Goal: Information Seeking & Learning: Learn about a topic

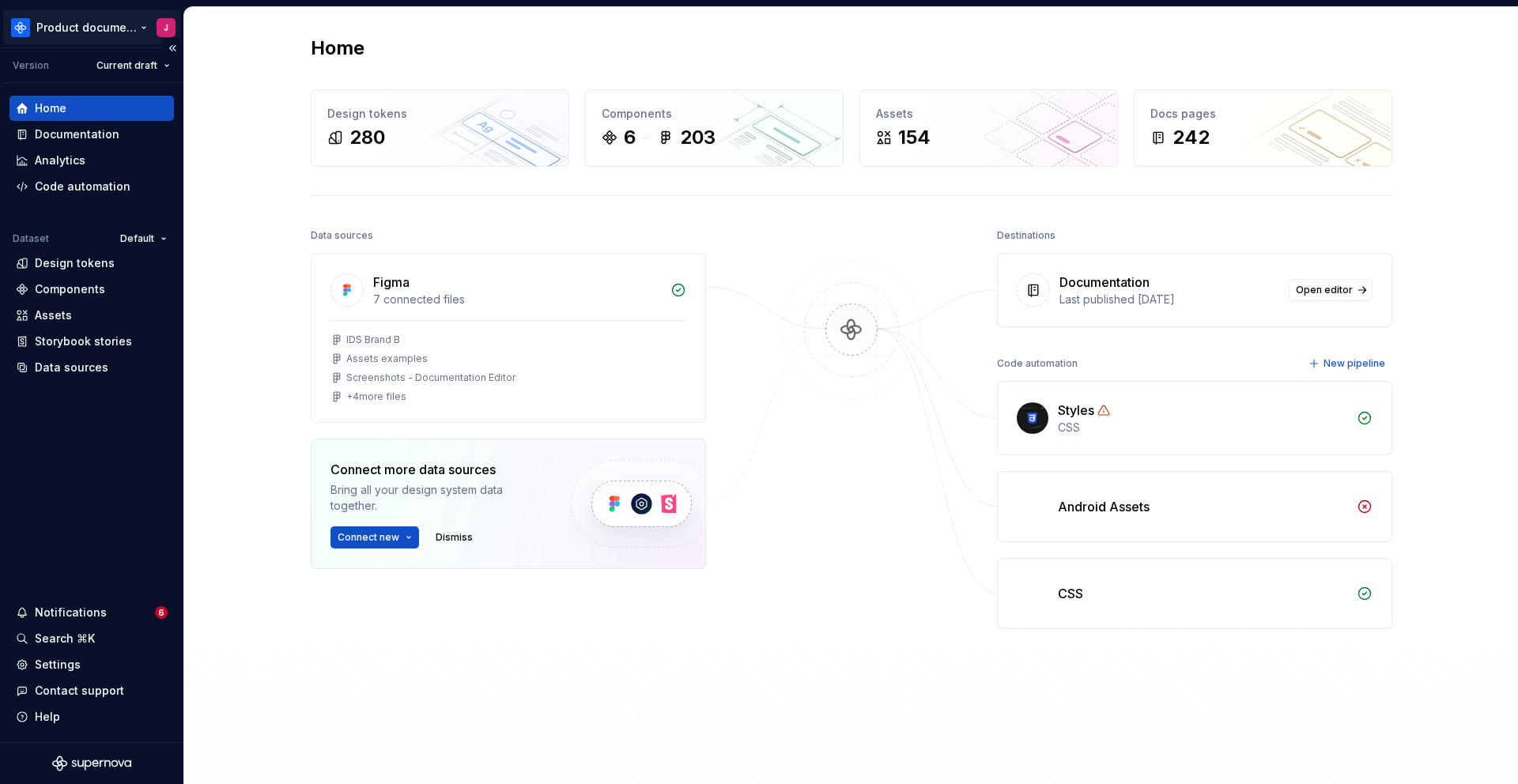
click at [128, 33] on html "Product documentation J Version Current draft Home Documentation Analytics Code…" at bounding box center [759, 392] width 1518 height 784
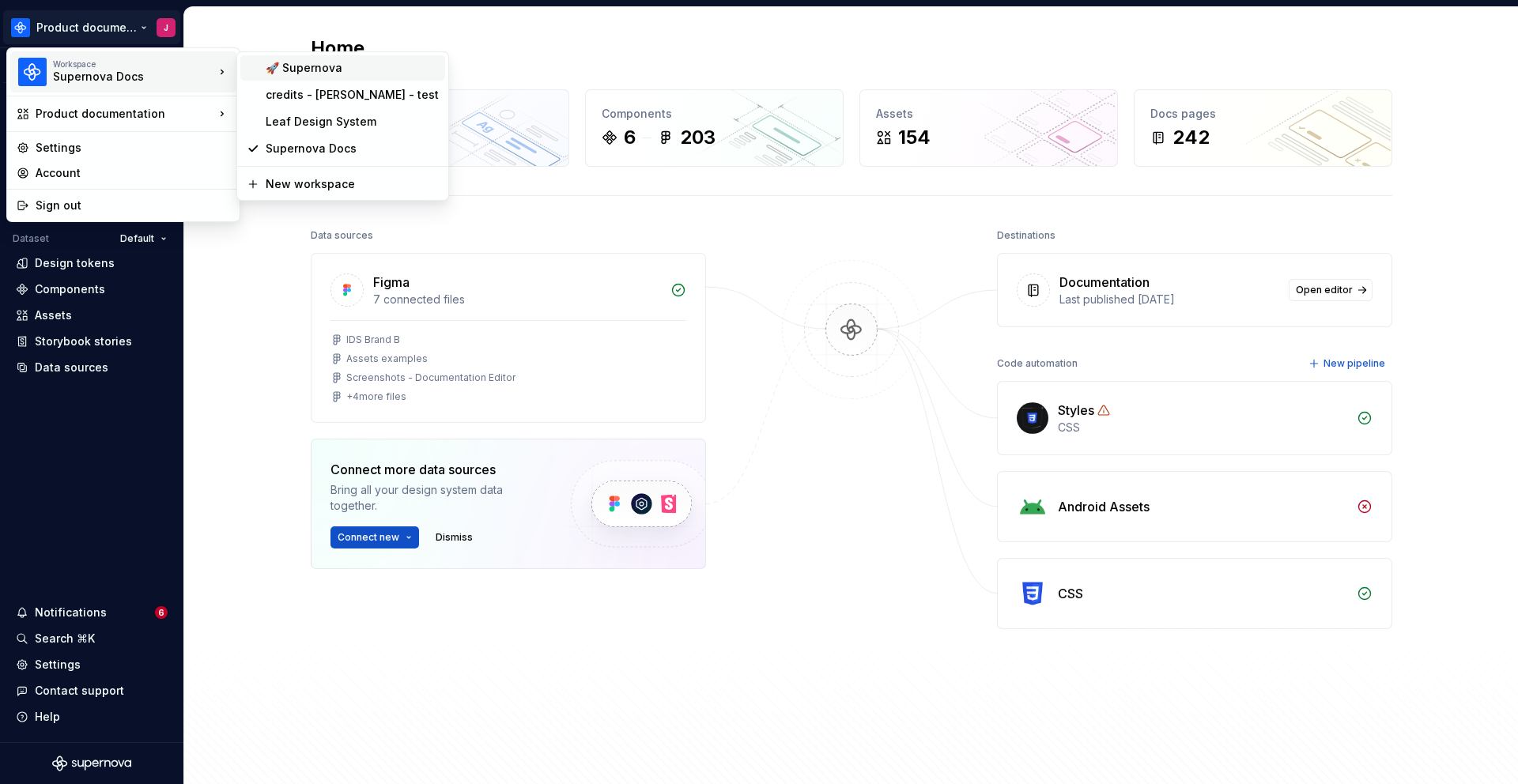
click at [312, 71] on div "🚀 Supernova" at bounding box center [352, 68] width 173 height 16
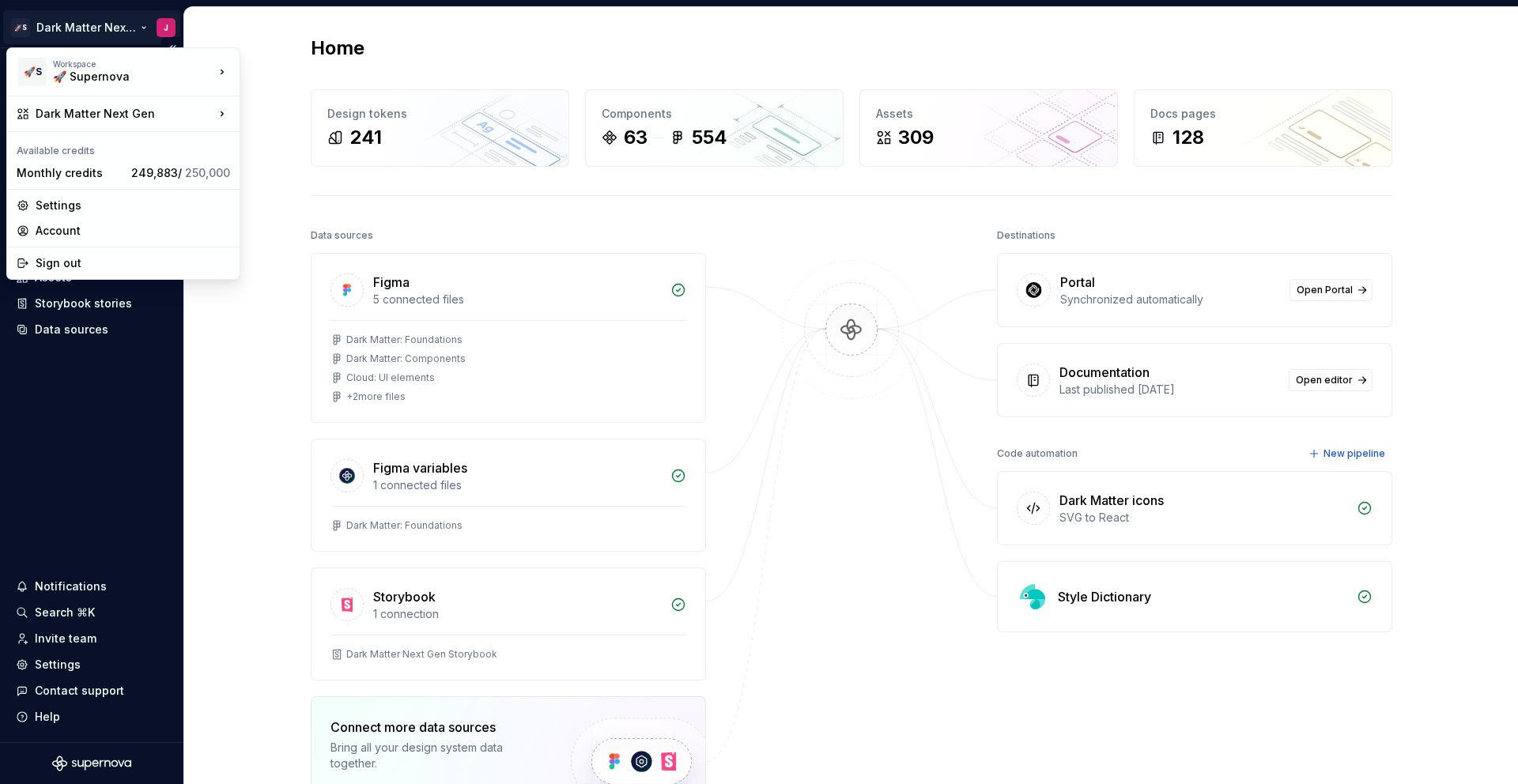
click at [117, 27] on html "🚀S Dark Matter Next Gen J Home Documentation Analytics Code automation Design s…" at bounding box center [759, 392] width 1518 height 784
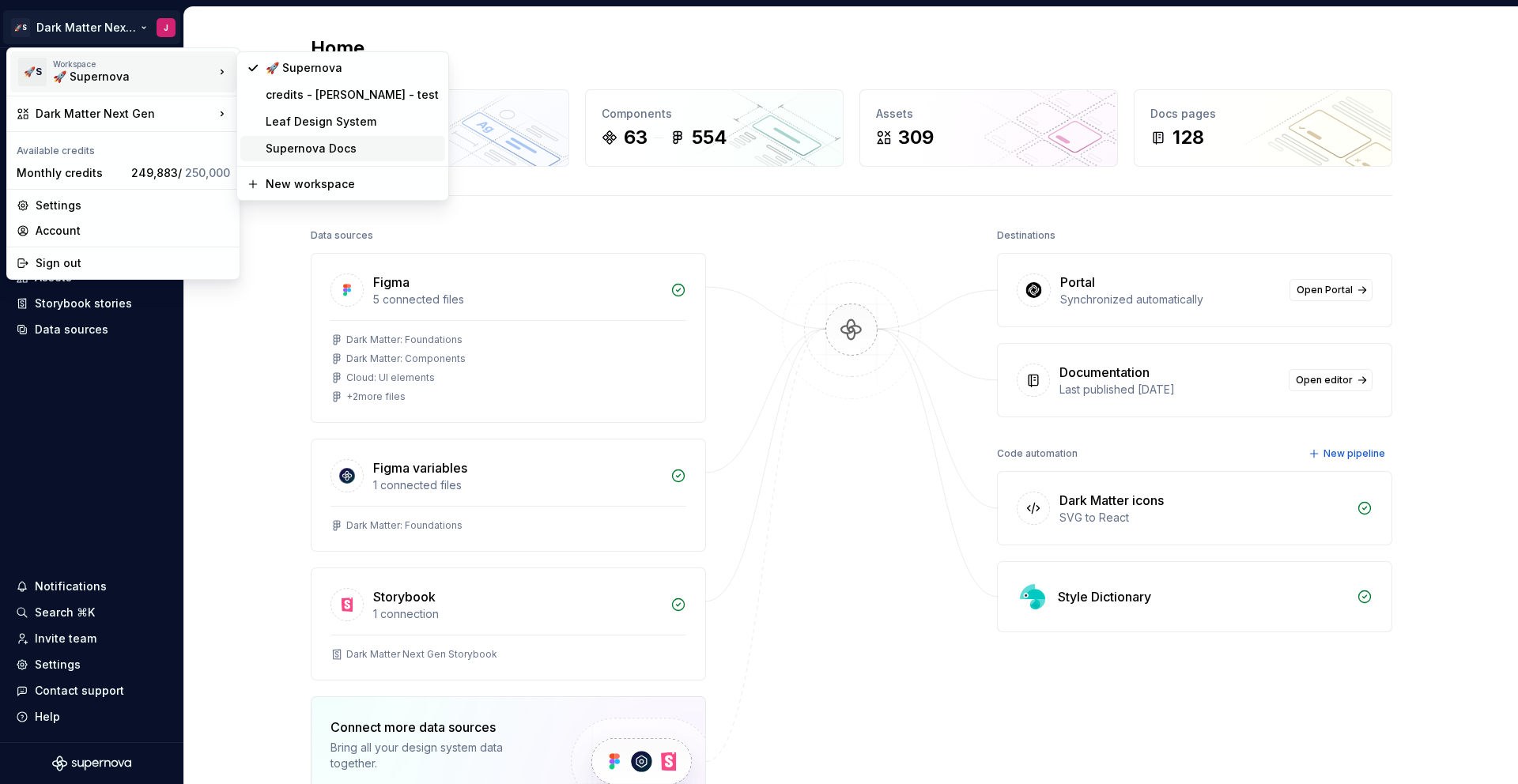
click at [309, 151] on div "Supernova Docs" at bounding box center [352, 149] width 173 height 16
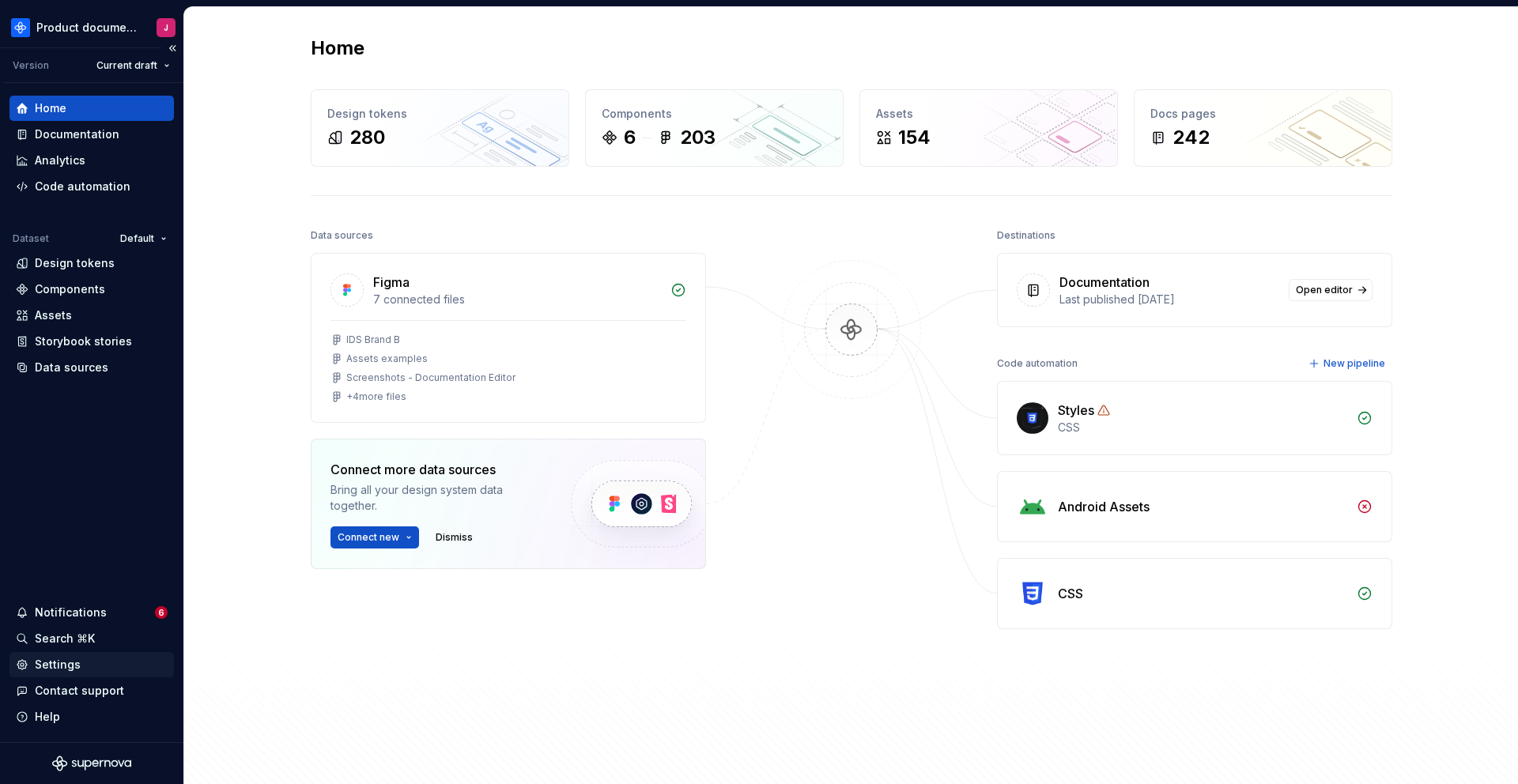
click at [57, 664] on div "Settings" at bounding box center [57, 664] width 46 height 16
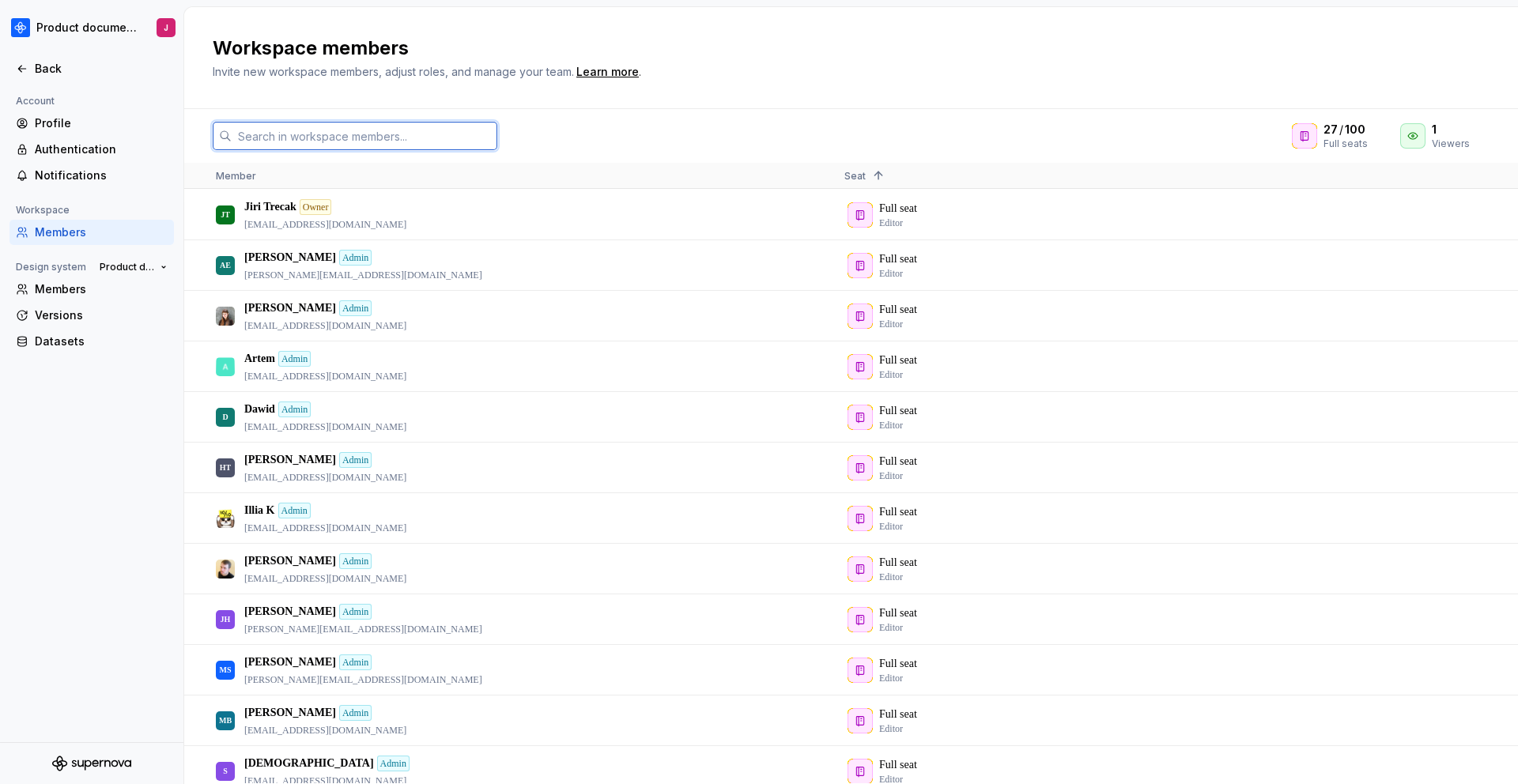
click at [355, 137] on input "text" at bounding box center [364, 136] width 265 height 28
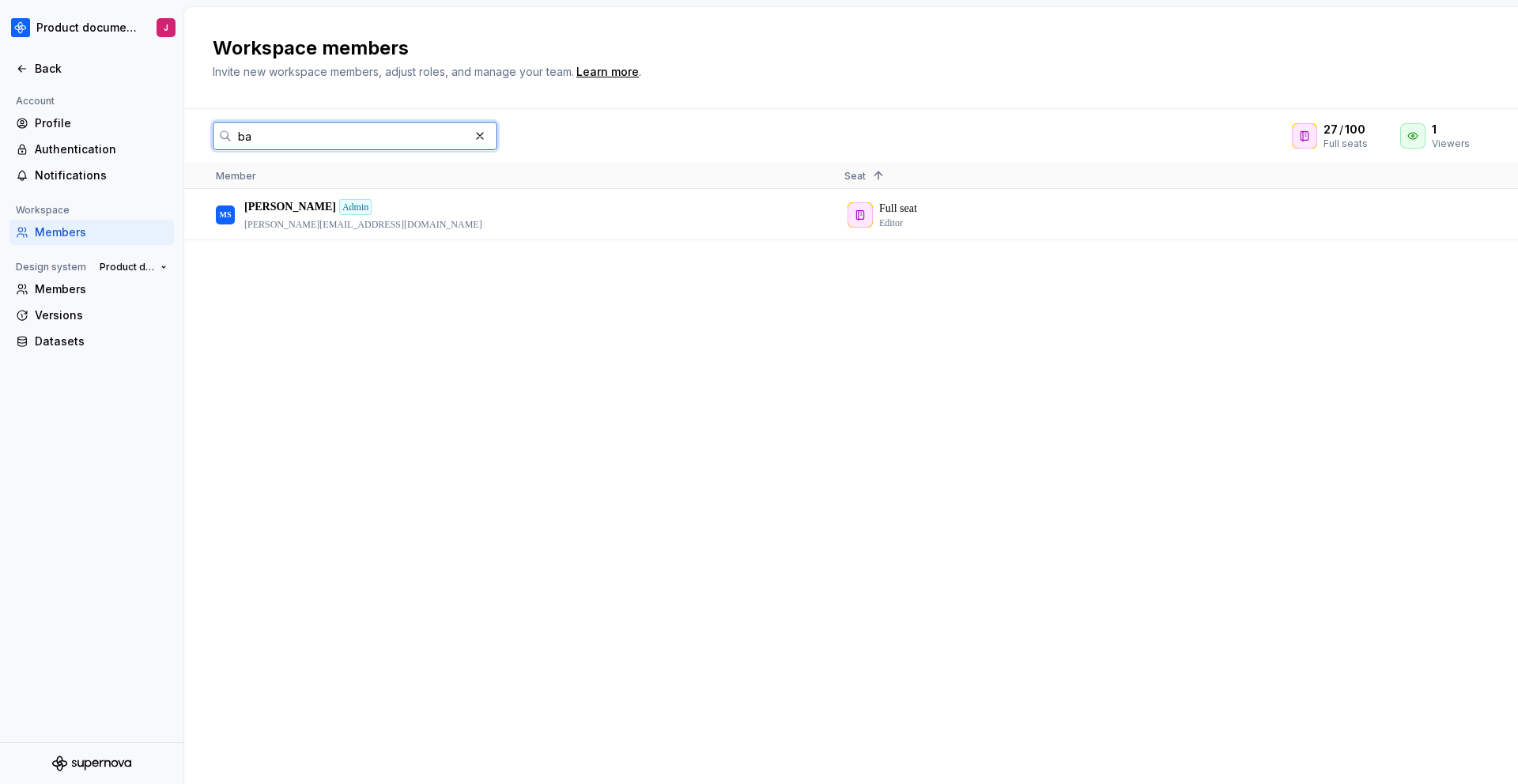
type input "bar"
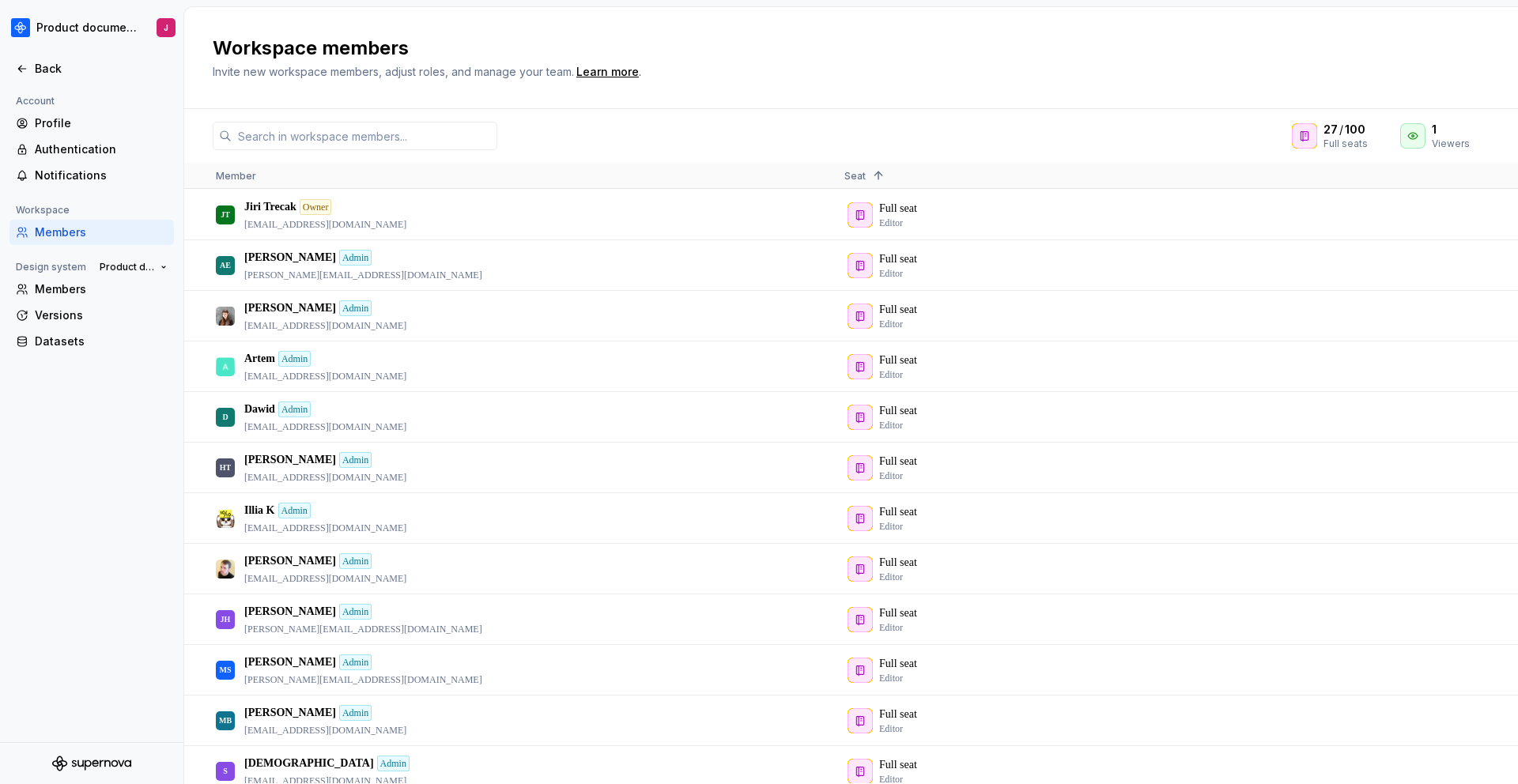
click at [813, 51] on h2 "Workspace members" at bounding box center [841, 48] width 1258 height 25
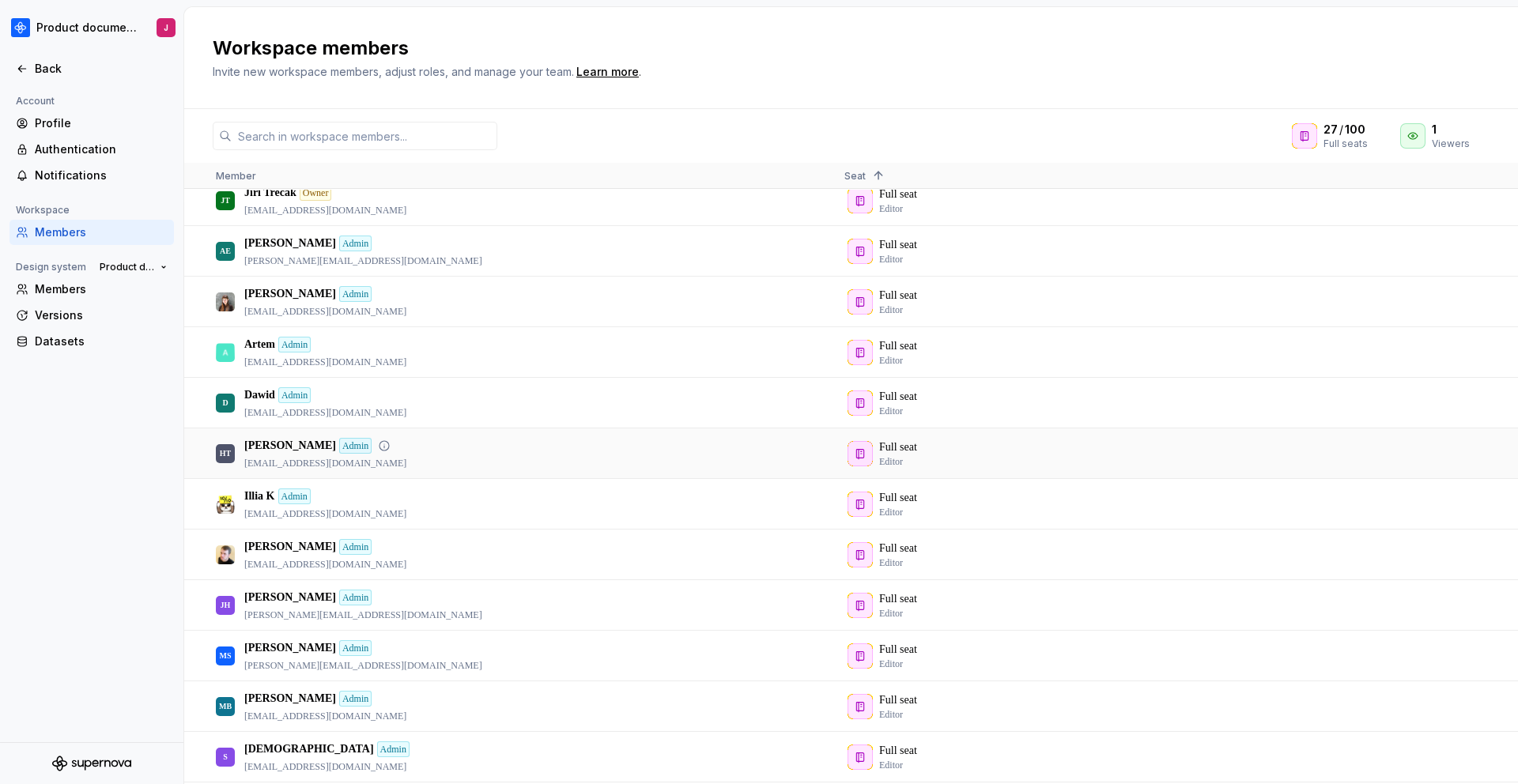
scroll to position [18, 0]
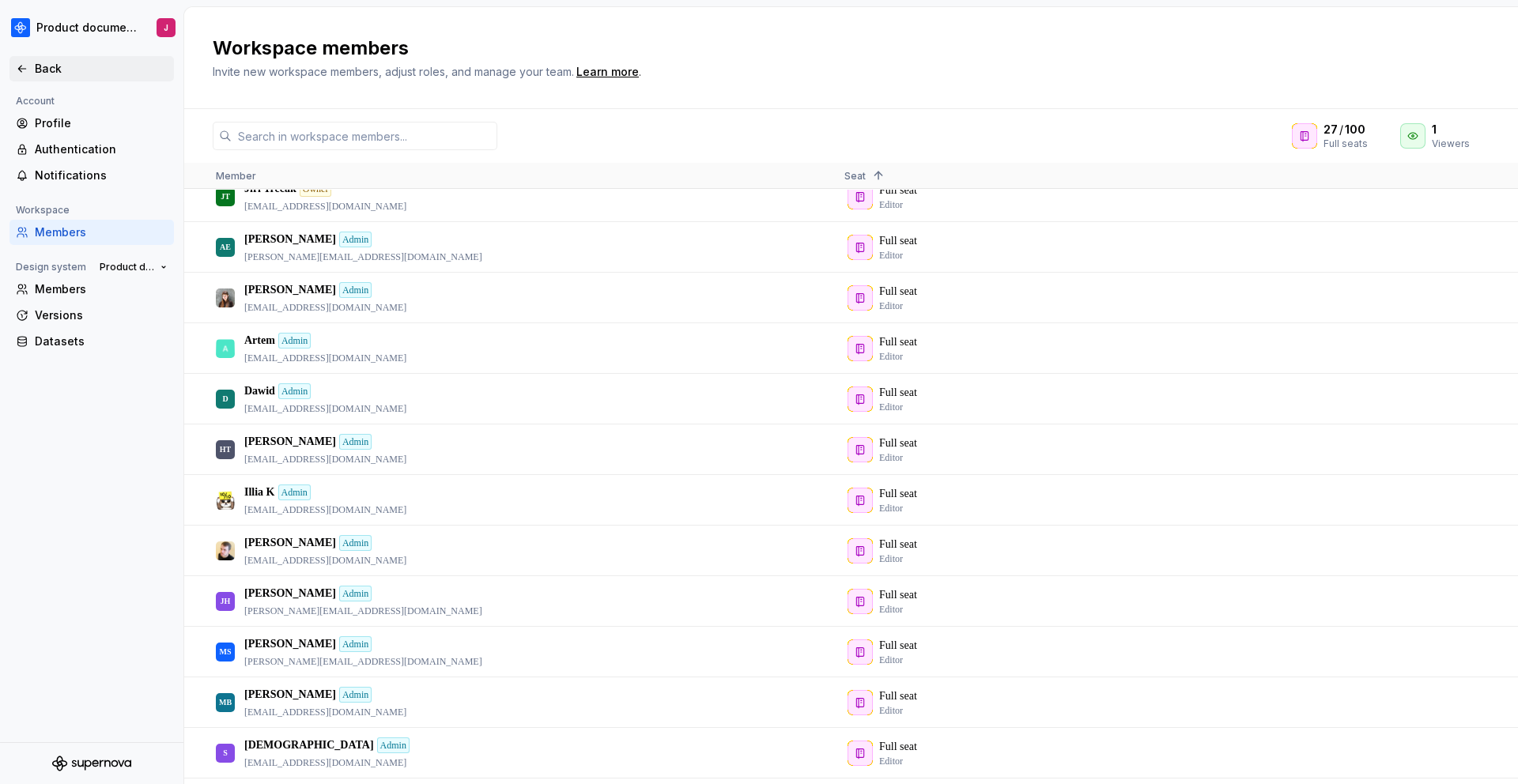
click at [33, 64] on div "Back" at bounding box center [92, 69] width 152 height 16
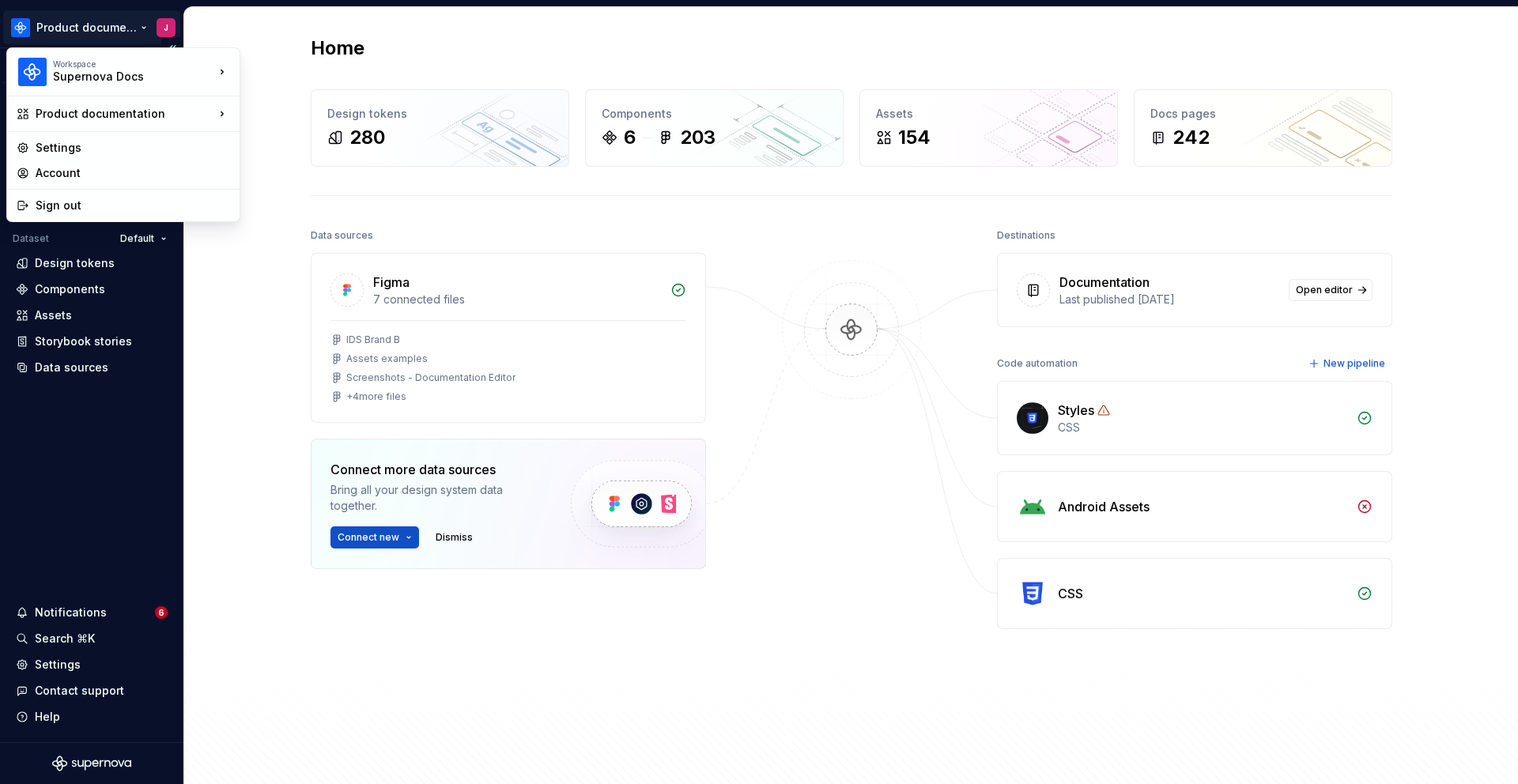
click at [121, 27] on html "Product documentation J Version Current draft Home Documentation Analytics Code…" at bounding box center [759, 392] width 1518 height 784
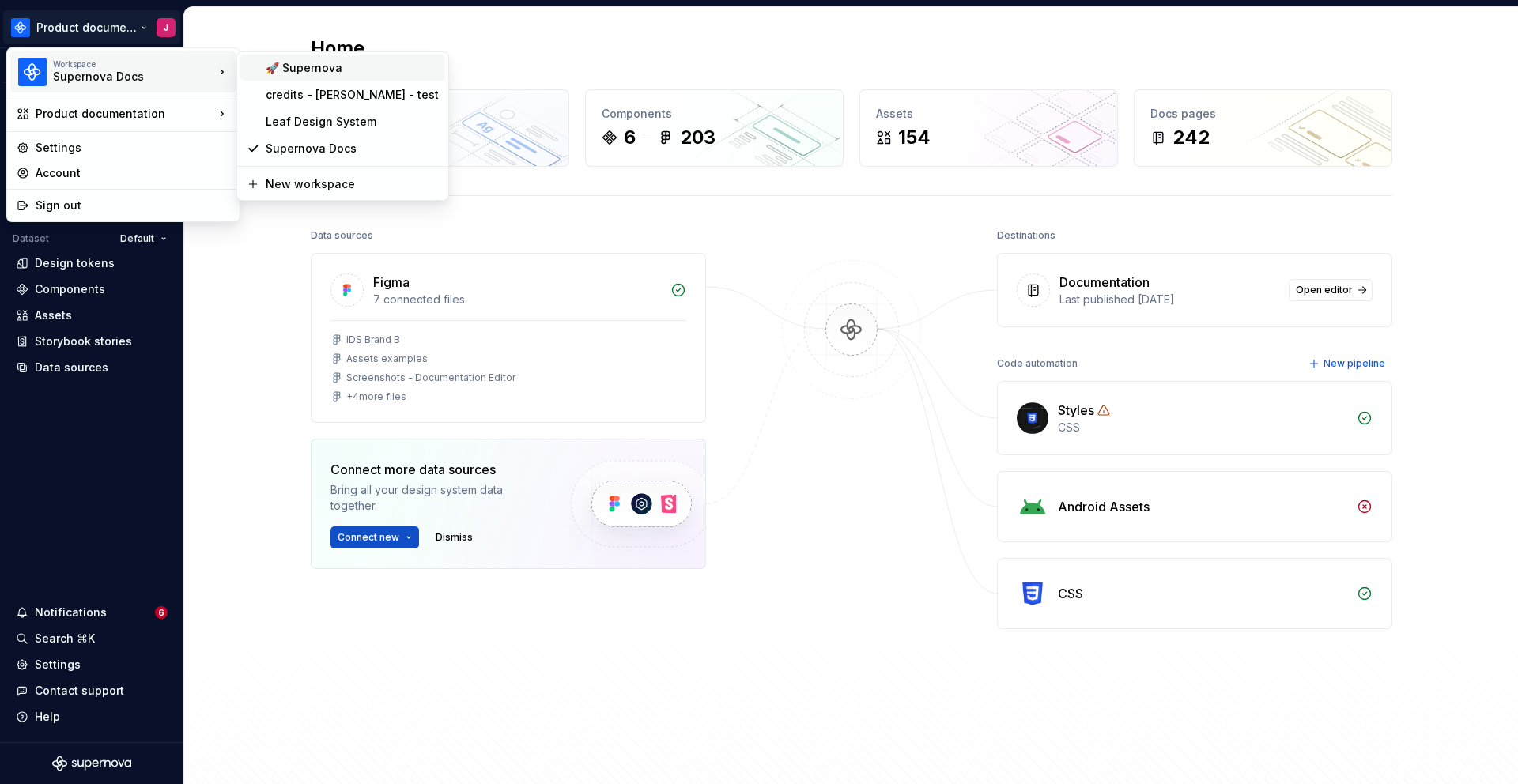
click at [279, 72] on div "🚀 Supernova" at bounding box center [352, 68] width 173 height 16
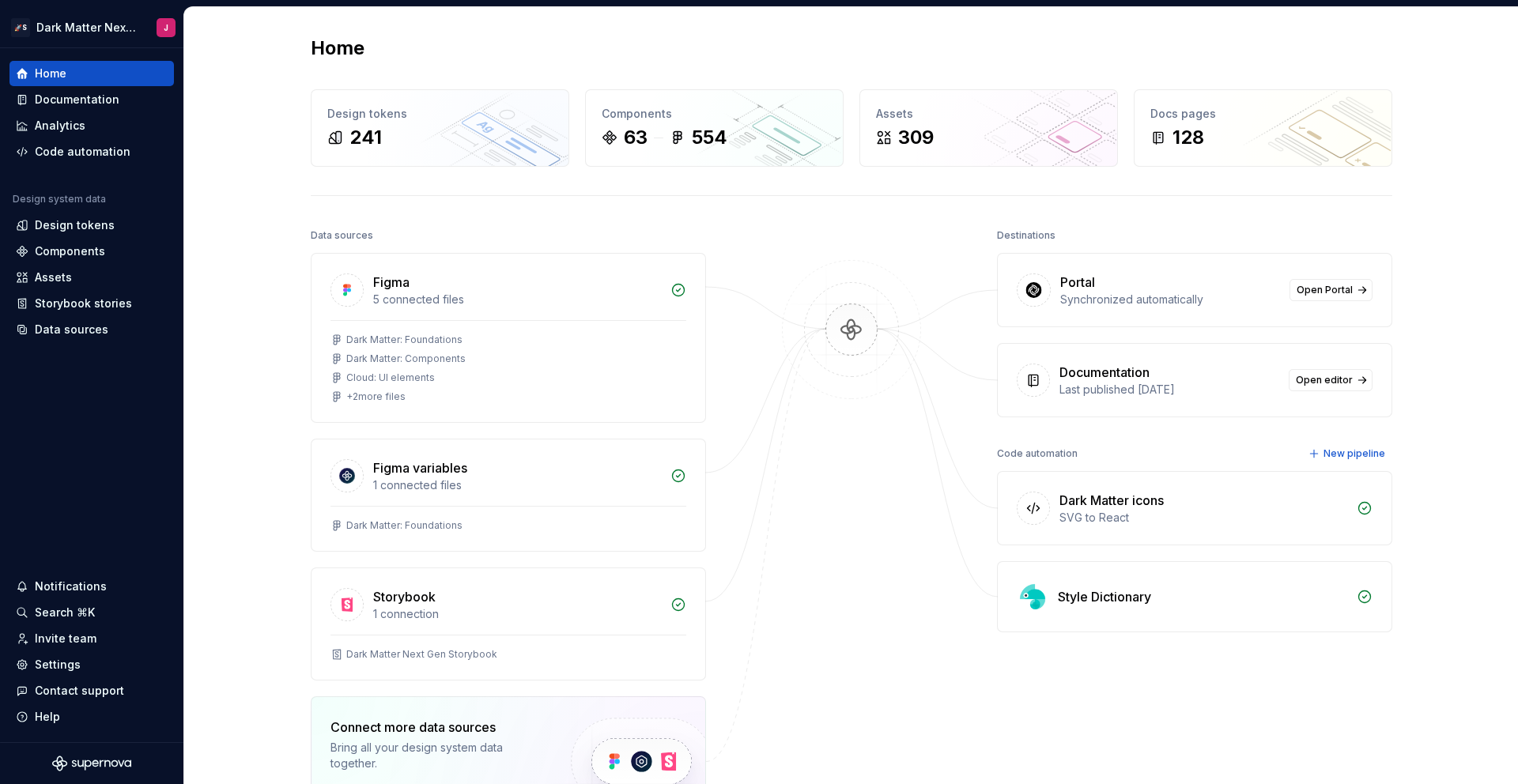
drag, startPoint x: 302, startPoint y: 243, endPoint x: 345, endPoint y: 243, distance: 43.0
click at [345, 243] on div "Home Design tokens 241 Components 63 554 Assets 309 Docs pages 128 Data sources…" at bounding box center [852, 502] width 1139 height 990
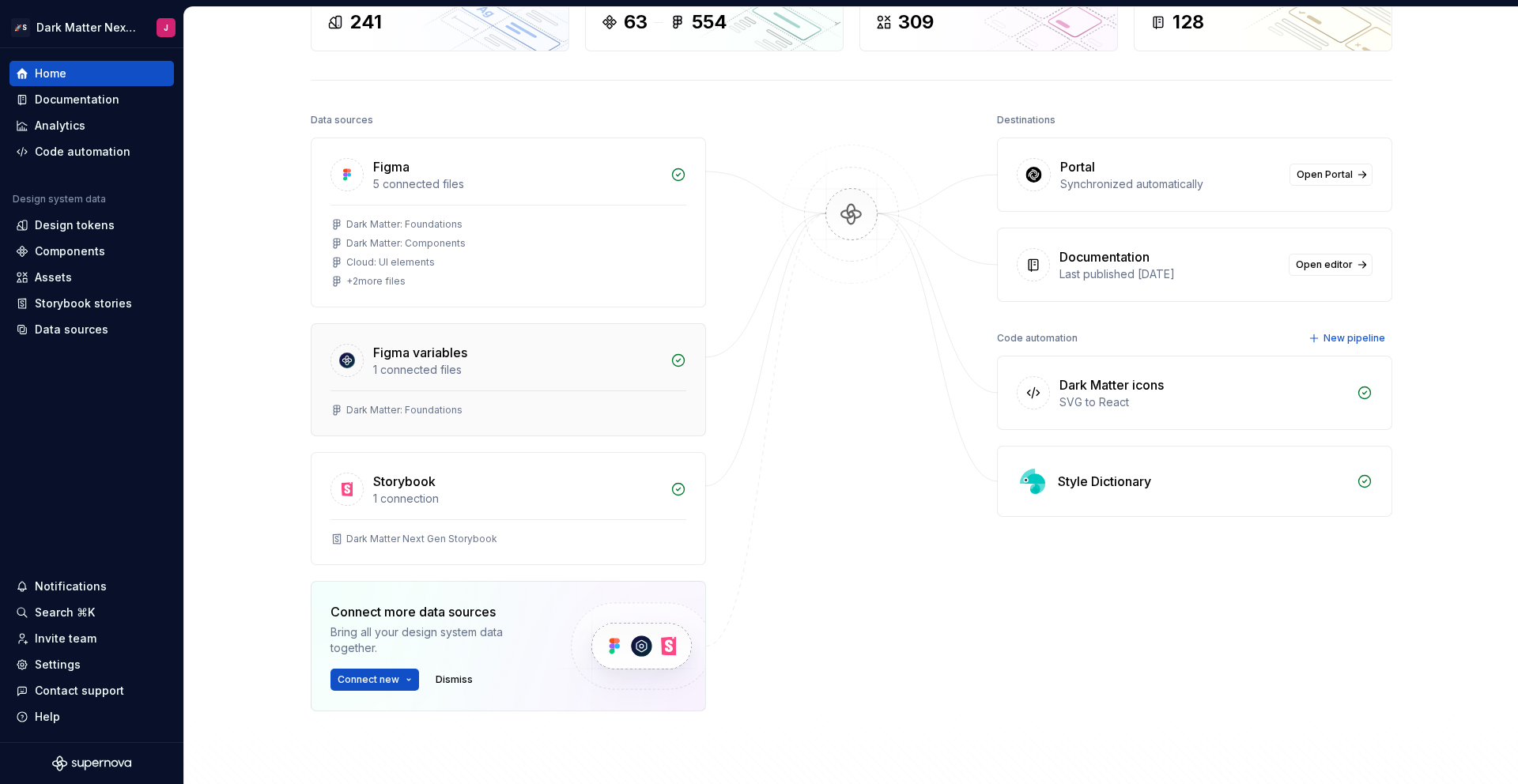
scroll to position [129, 0]
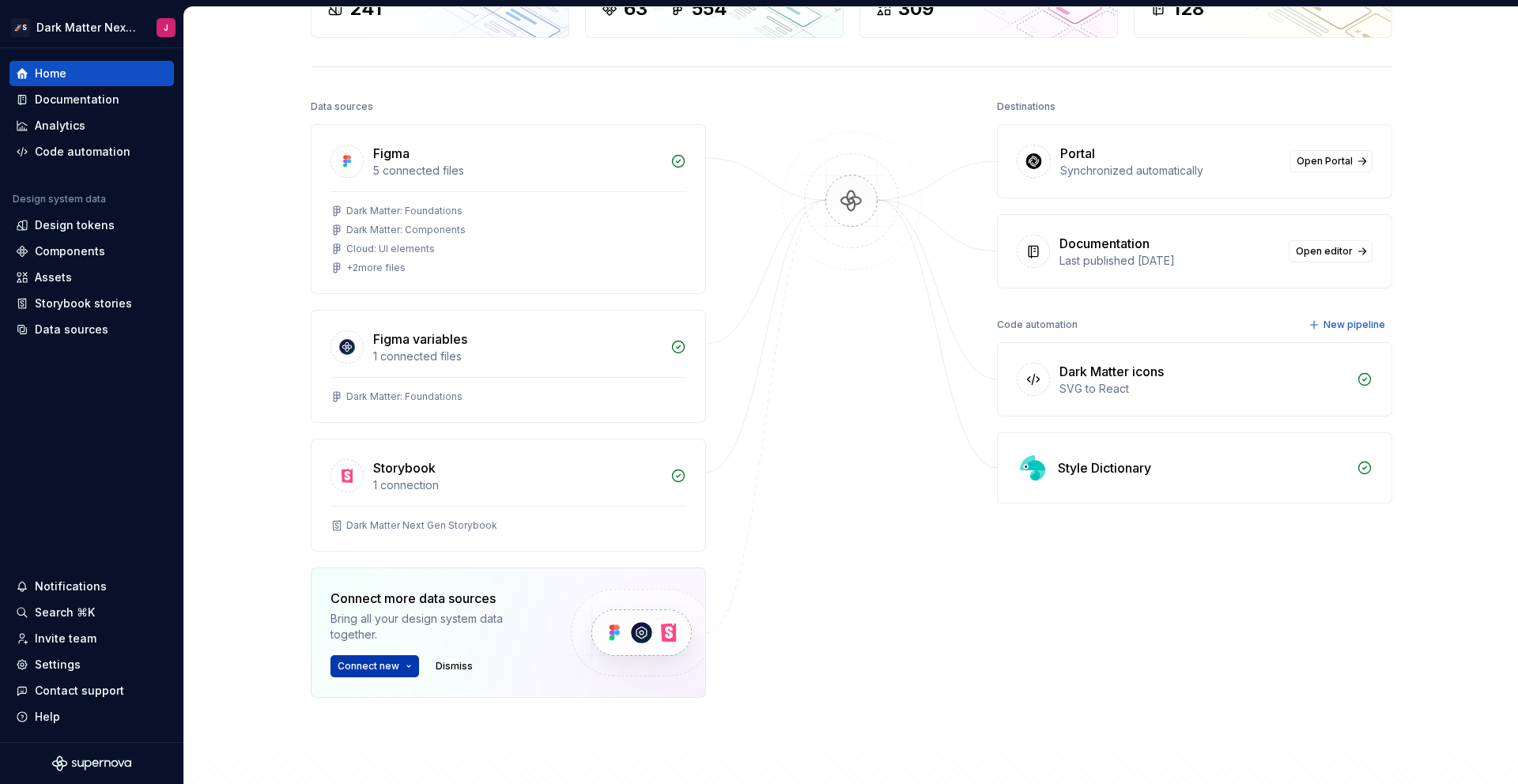
click at [406, 662] on button "Connect new" at bounding box center [374, 665] width 88 height 22
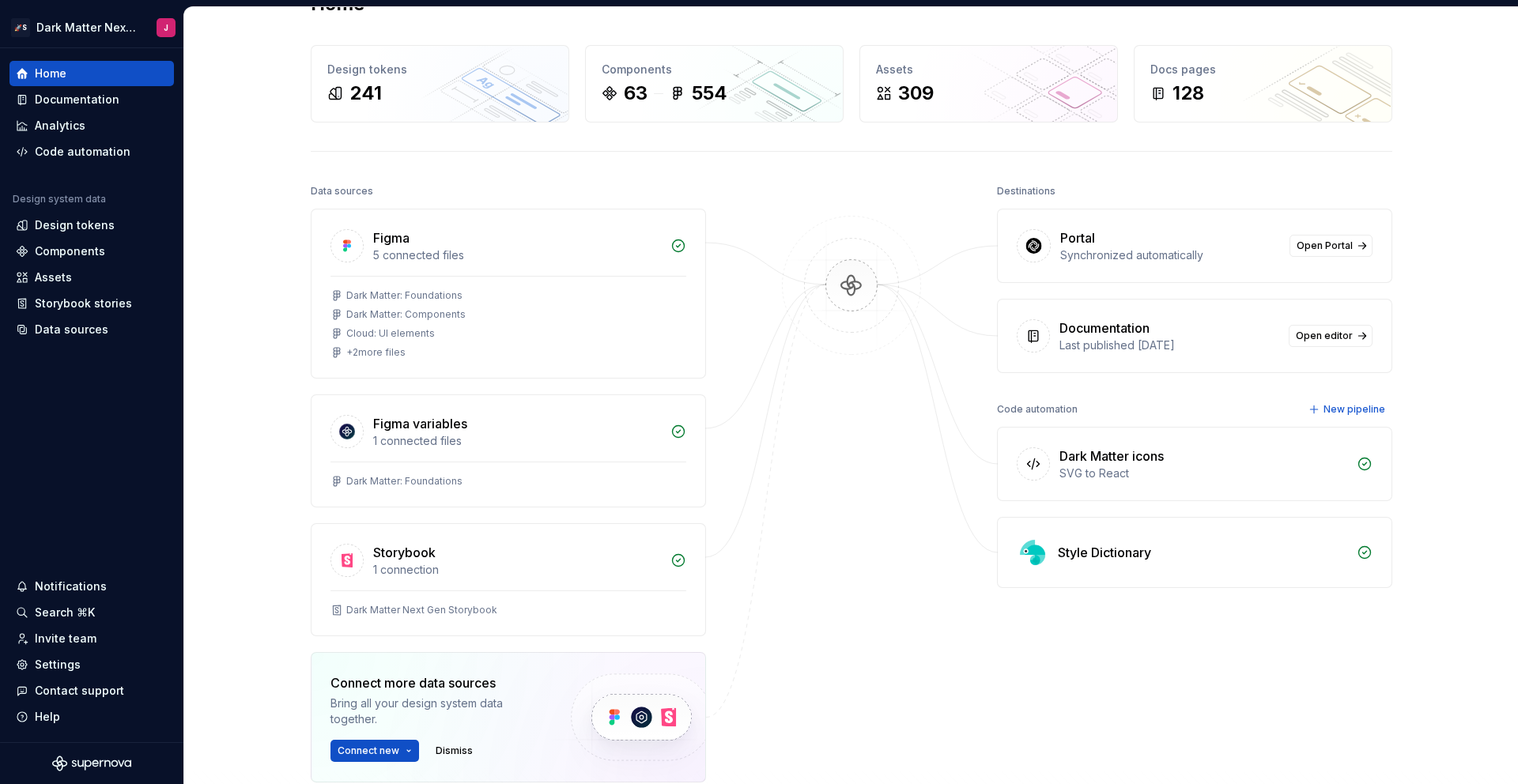
scroll to position [6, 0]
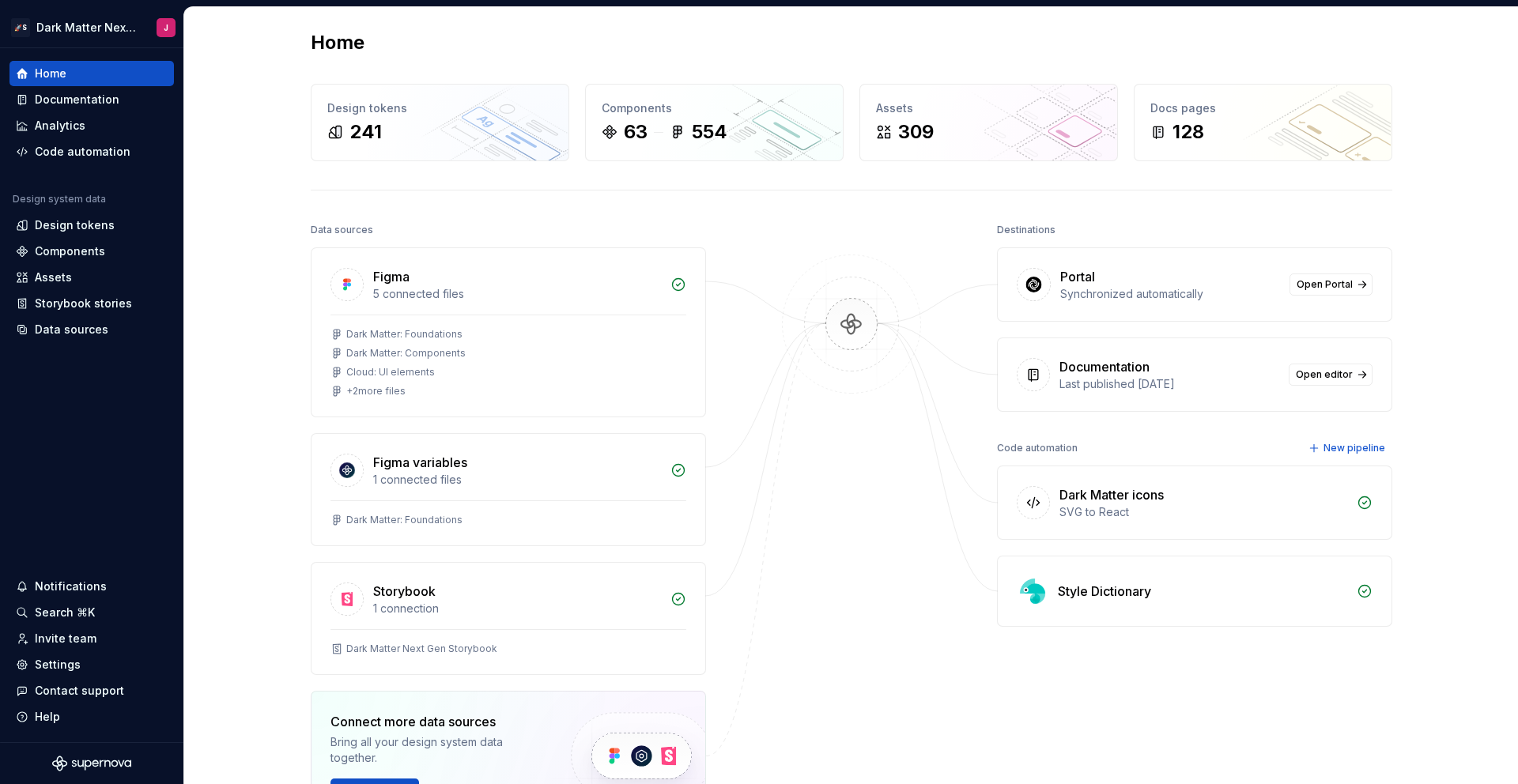
drag, startPoint x: 1119, startPoint y: 285, endPoint x: 1076, endPoint y: 285, distance: 43.0
click at [1076, 286] on div "Synchronized automatically" at bounding box center [1170, 294] width 220 height 16
drag, startPoint x: 1193, startPoint y: 369, endPoint x: 1059, endPoint y: 364, distance: 134.1
click at [1059, 364] on div "Documentation" at bounding box center [1169, 366] width 220 height 19
drag, startPoint x: 1068, startPoint y: 235, endPoint x: 1013, endPoint y: 235, distance: 55.0
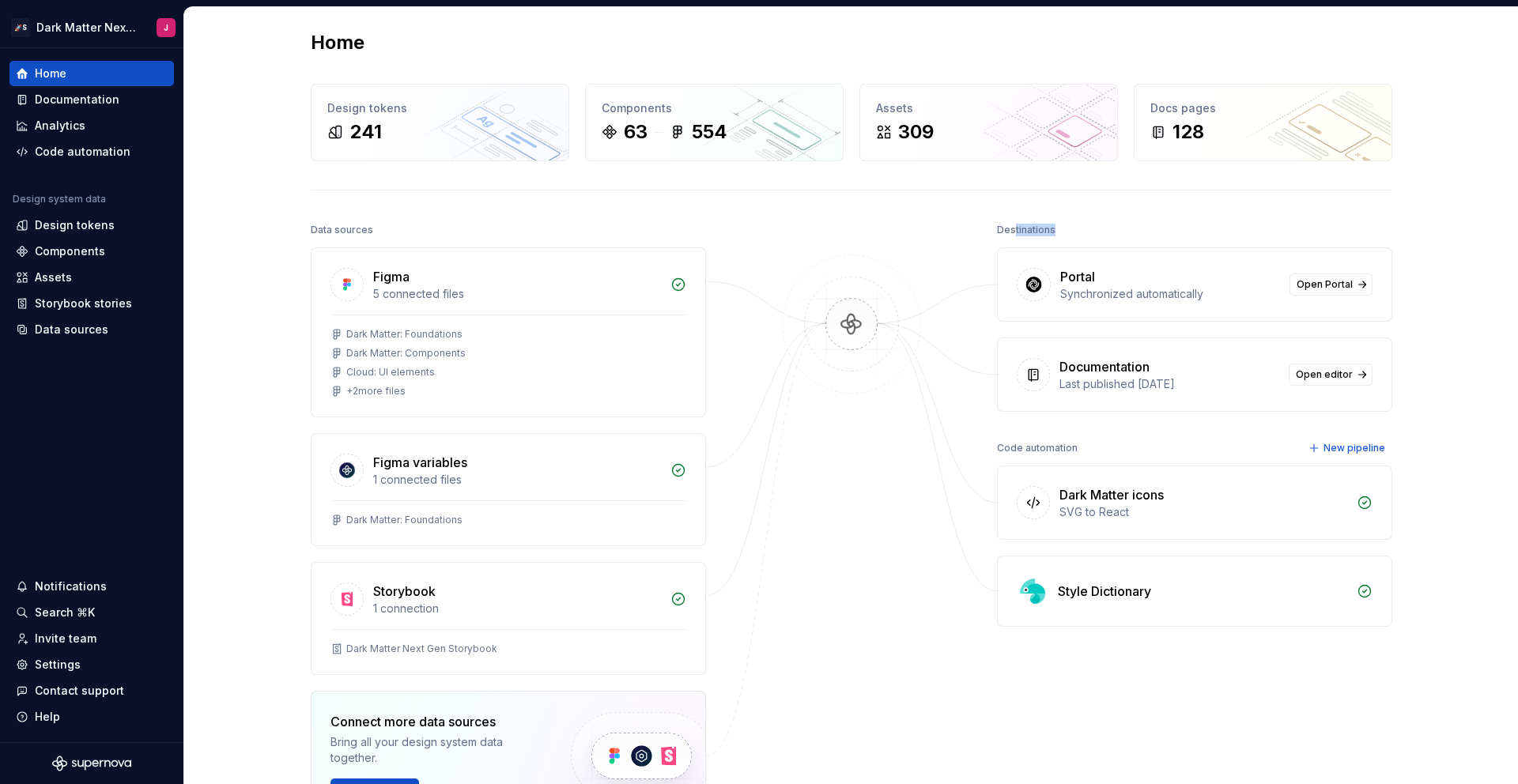
click at [1013, 235] on div "Destinations" at bounding box center [1195, 230] width 395 height 22
drag, startPoint x: 994, startPoint y: 442, endPoint x: 1084, endPoint y: 449, distance: 90.3
click at [1084, 449] on div "Data sources Figma 5 connected files Dark Matter: Foundations Dark Matter: Comp…" at bounding box center [851, 591] width 1081 height 744
click at [1084, 449] on div "Code automation New pipeline" at bounding box center [1195, 448] width 395 height 22
drag, startPoint x: 988, startPoint y: 447, endPoint x: 1083, endPoint y: 450, distance: 95.0
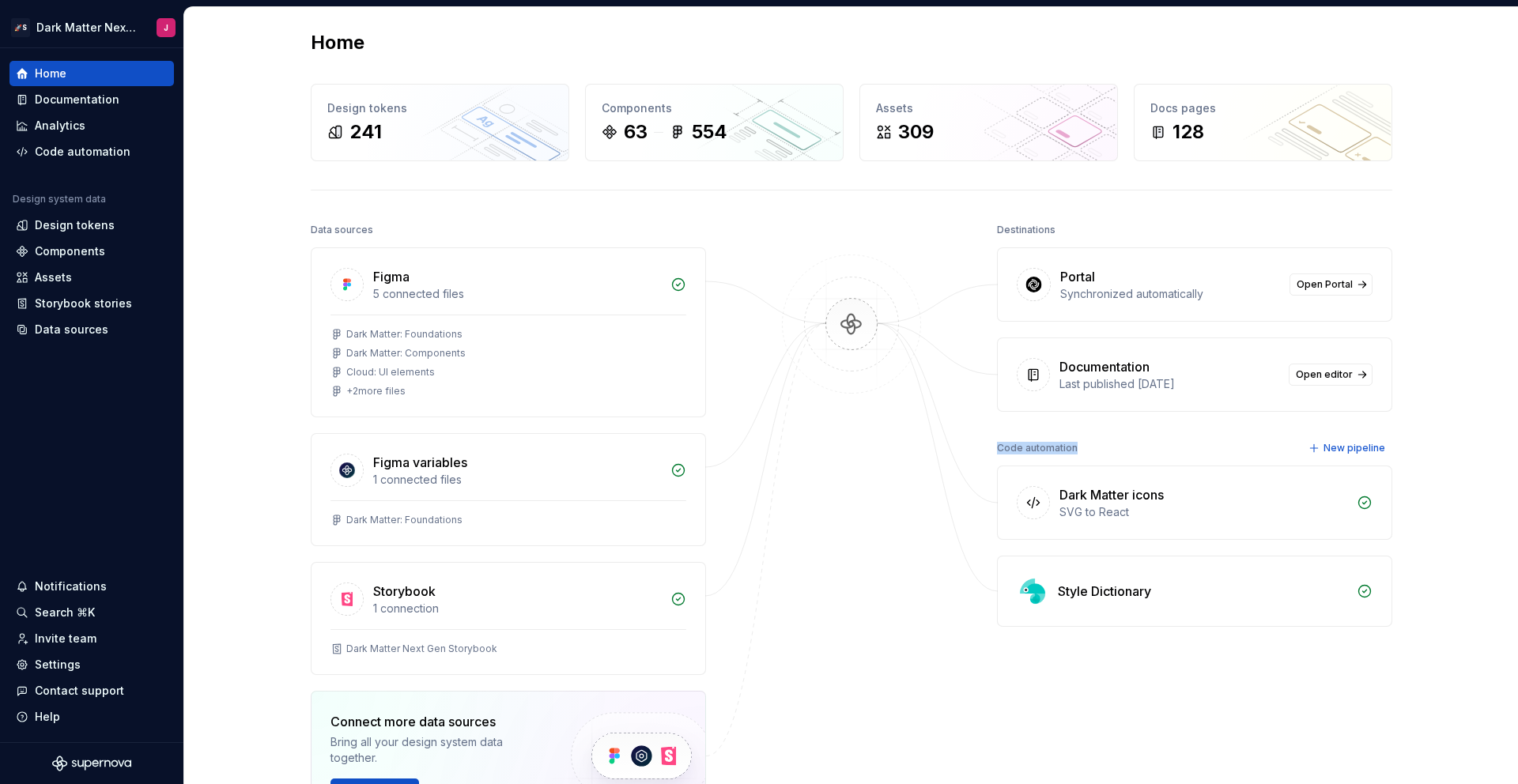
click at [1084, 450] on div "Data sources Figma 5 connected files Dark Matter: Foundations Dark Matter: Comp…" at bounding box center [851, 591] width 1081 height 744
click at [1083, 450] on div "Code automation New pipeline" at bounding box center [1195, 448] width 395 height 22
drag, startPoint x: 1054, startPoint y: 369, endPoint x: 1158, endPoint y: 369, distance: 104.0
click at [1158, 369] on div "Documentation Last published [DATE] Open editor" at bounding box center [1195, 374] width 394 height 73
click at [1336, 377] on span "Open editor" at bounding box center [1324, 374] width 57 height 13
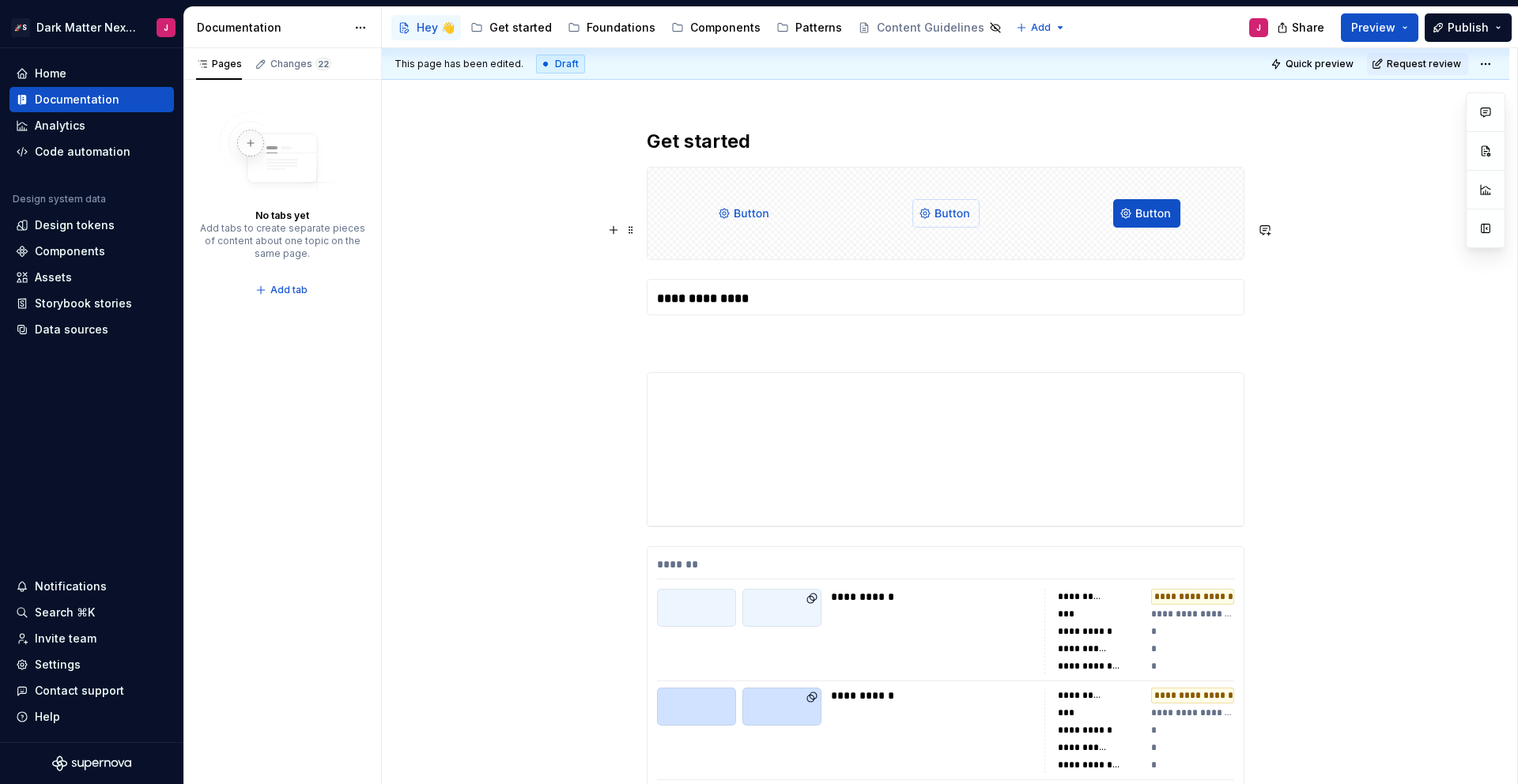
type textarea "*"
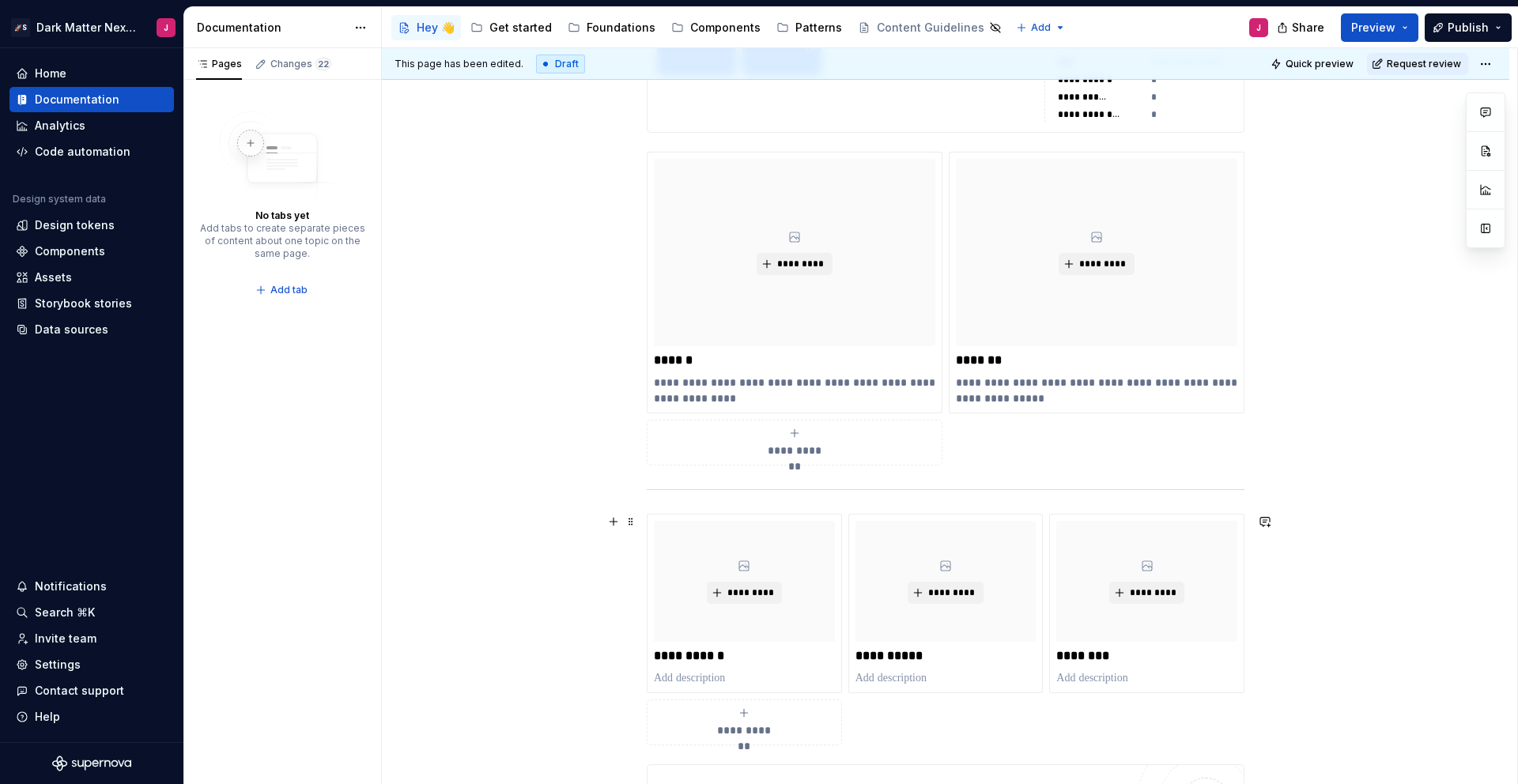
scroll to position [2413, 0]
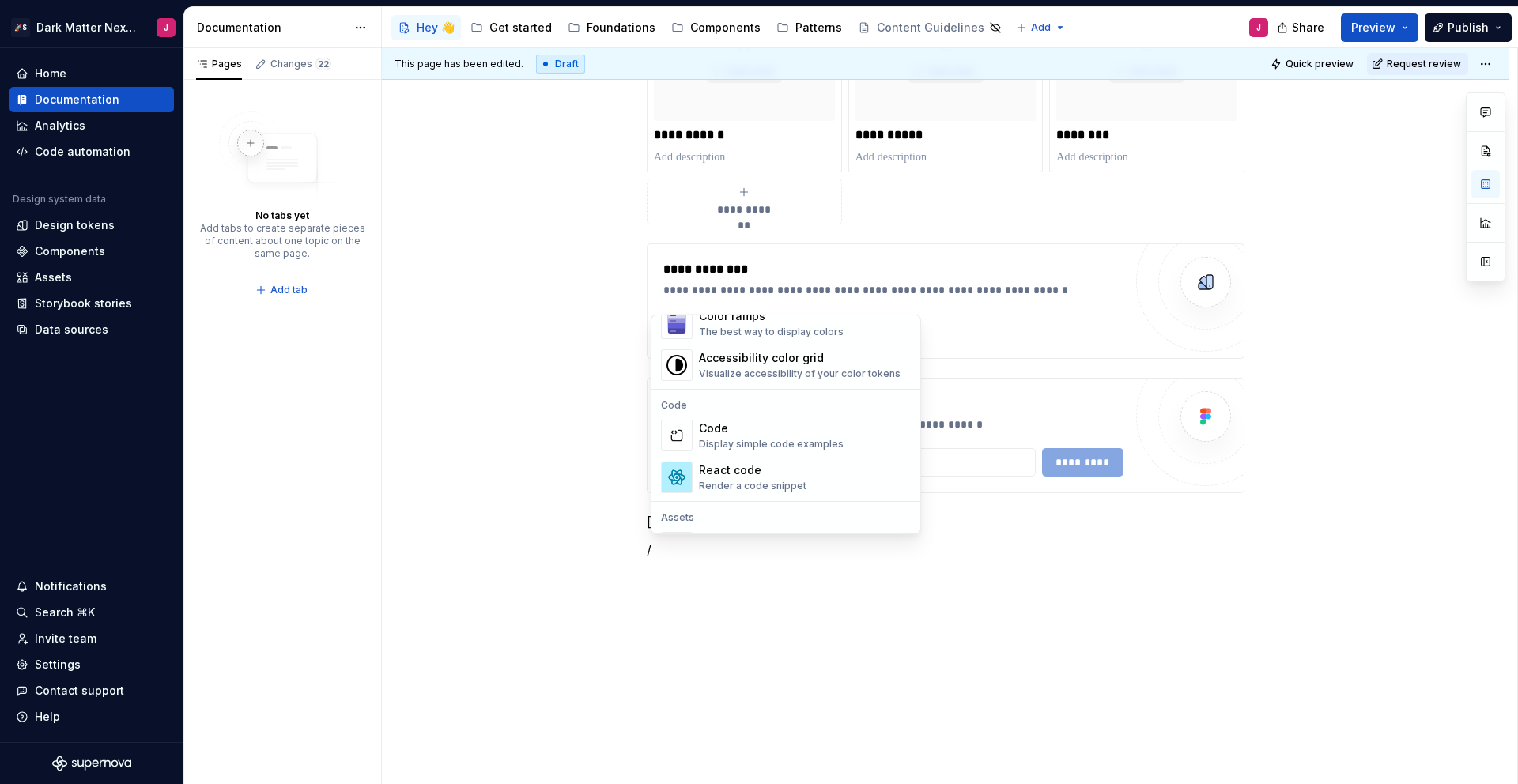
scroll to position [1180, 0]
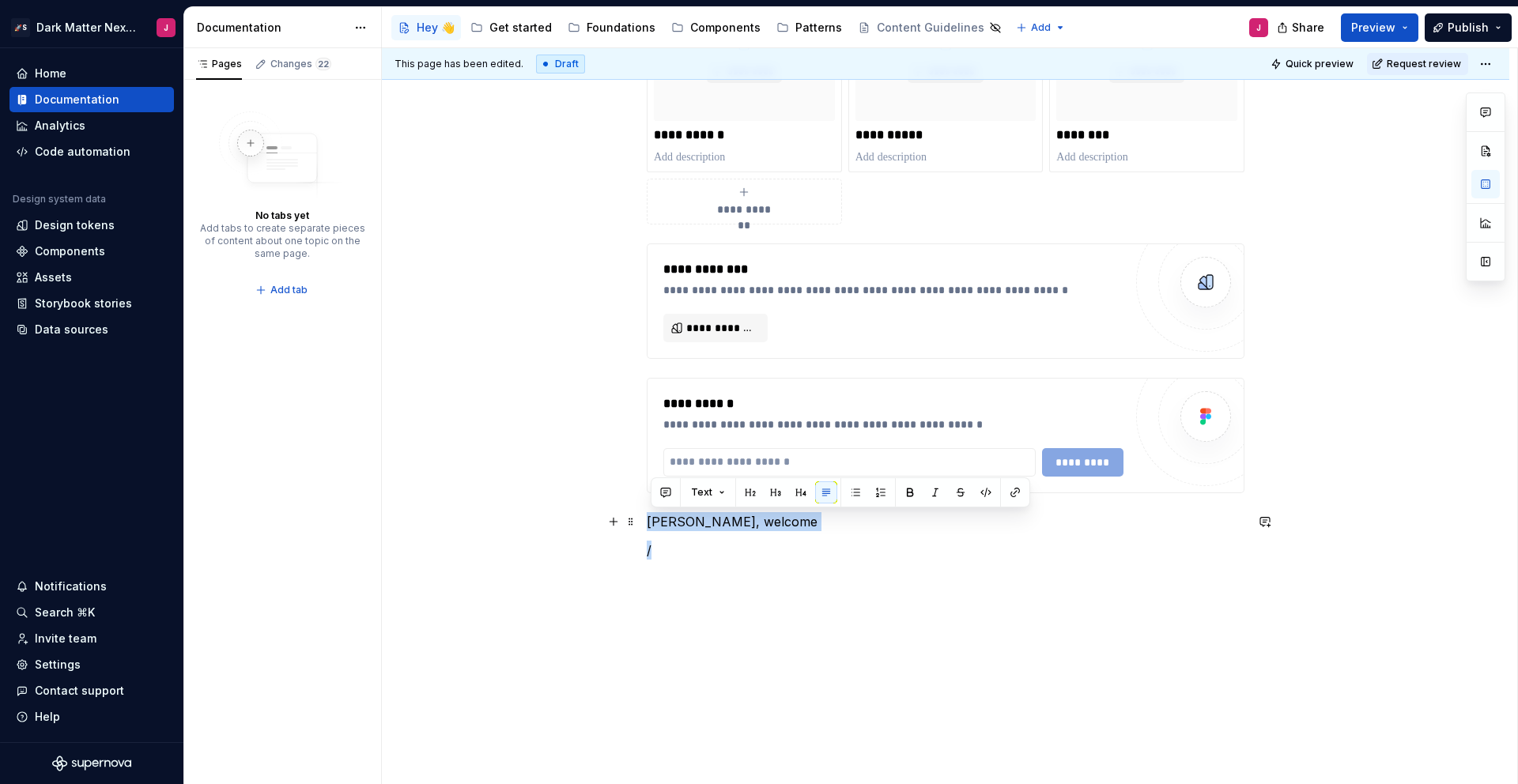
drag, startPoint x: 689, startPoint y: 543, endPoint x: 647, endPoint y: 521, distance: 47.4
click at [61, 69] on div "Home" at bounding box center [50, 74] width 32 height 16
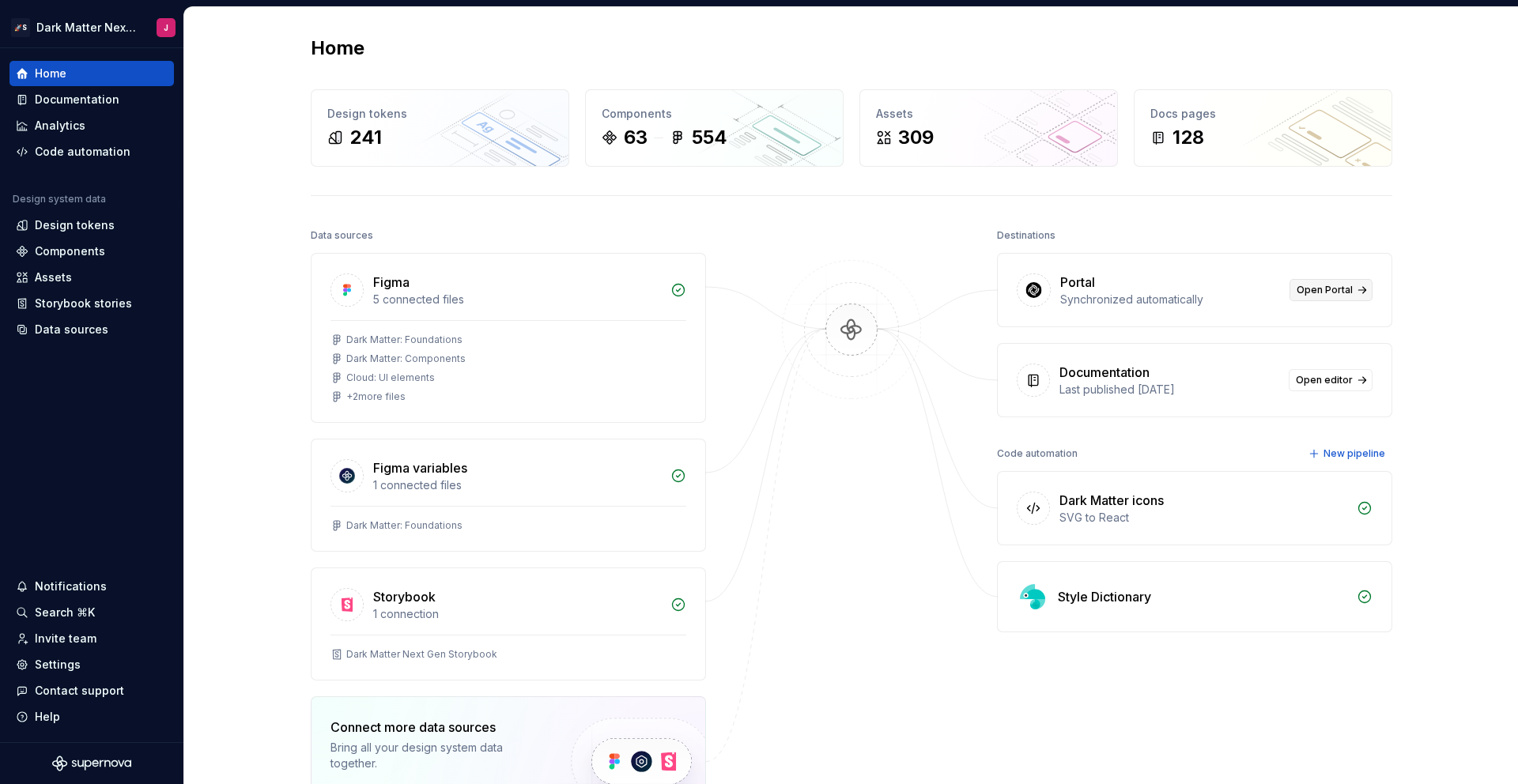
click at [1327, 298] on link "Open Portal" at bounding box center [1330, 289] width 83 height 22
click at [66, 123] on div "Analytics" at bounding box center [60, 126] width 51 height 16
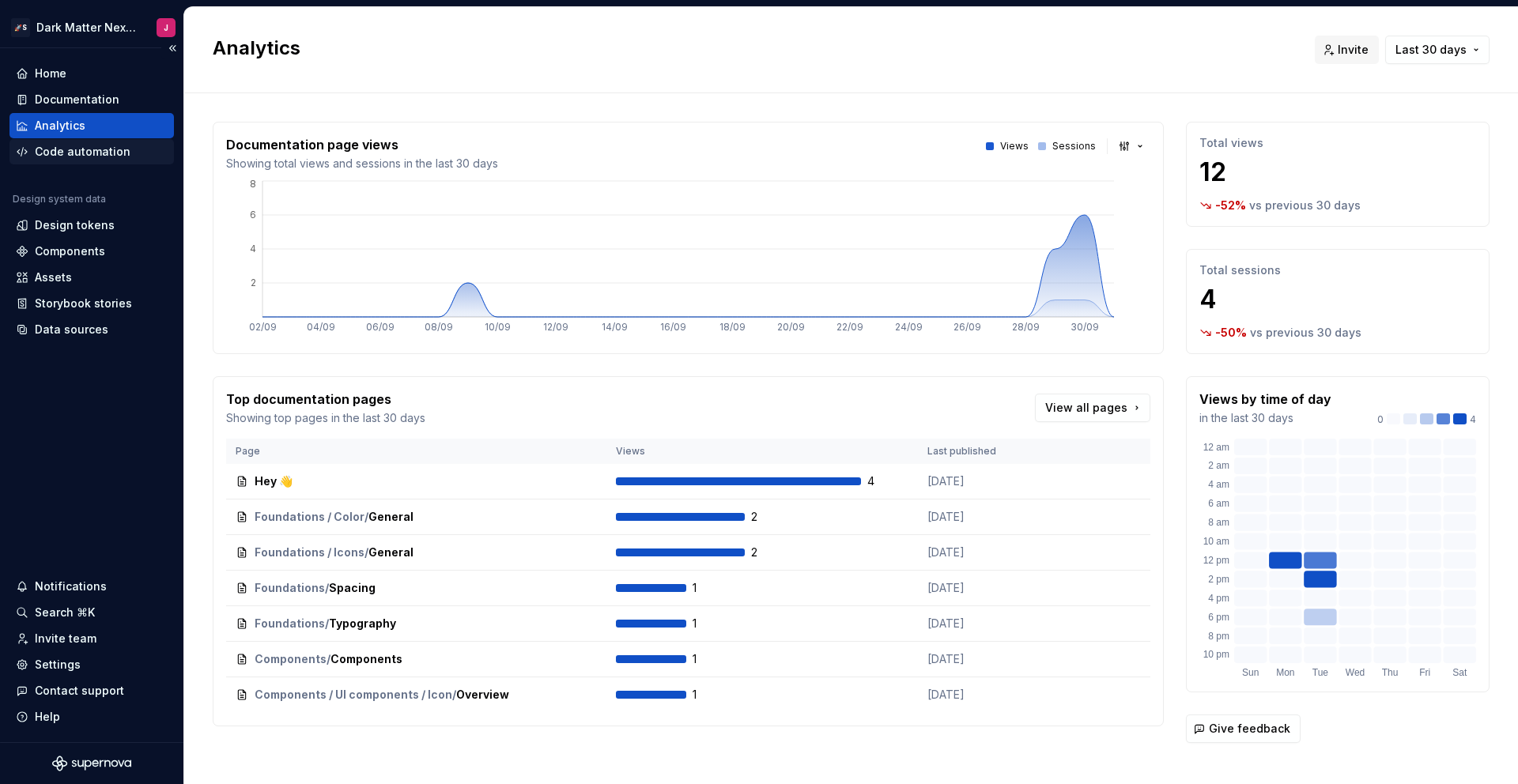
click at [89, 156] on div "Code automation" at bounding box center [82, 152] width 95 height 16
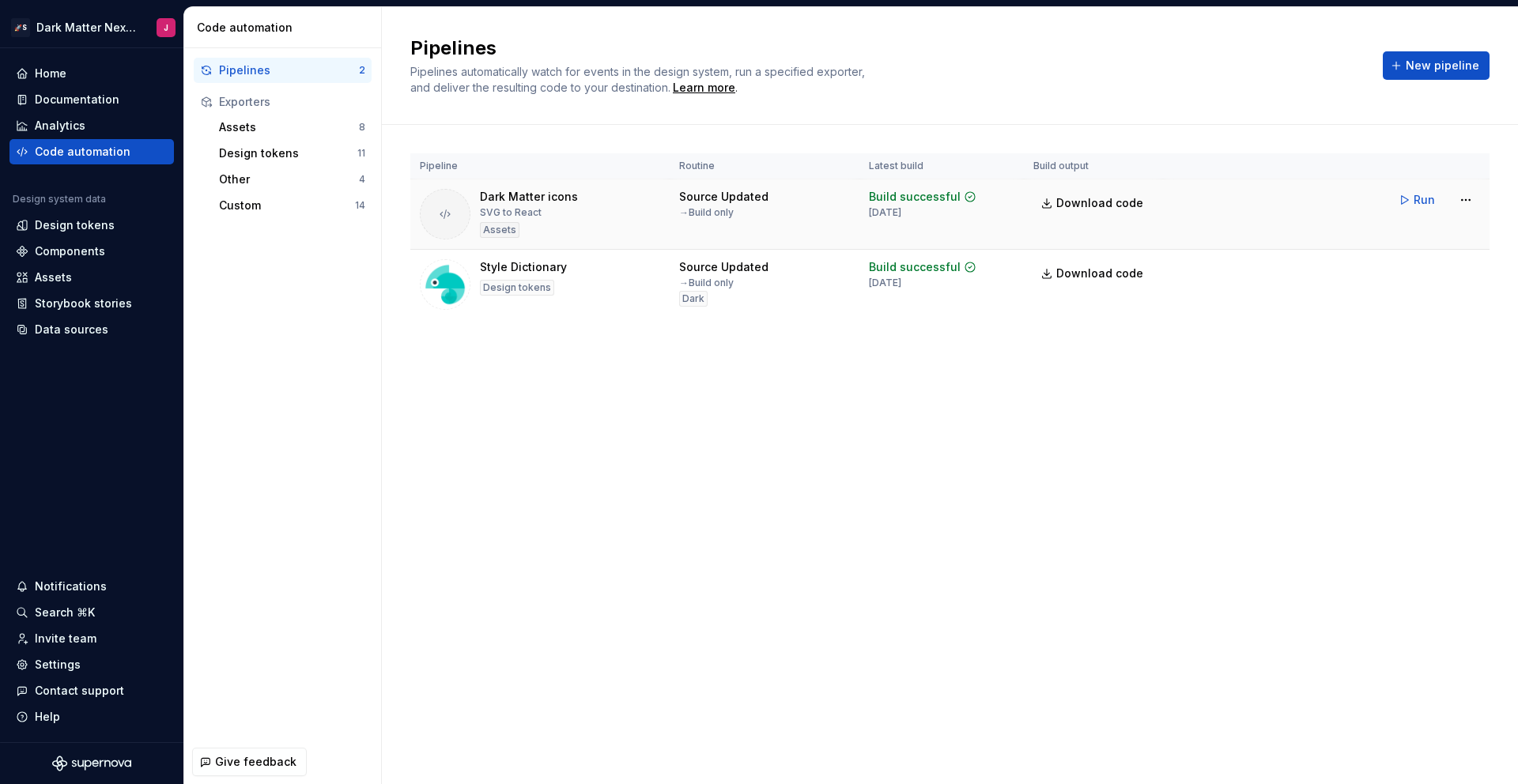
click at [597, 225] on div "Dark Matter icons SVG to React Assets" at bounding box center [539, 214] width 240 height 51
drag, startPoint x: 874, startPoint y: 201, endPoint x: 942, endPoint y: 202, distance: 68.0
click at [941, 202] on div "Build successful" at bounding box center [914, 197] width 91 height 16
click at [928, 449] on div "Pipelines Pipelines automatically watch for events in the design system, run a …" at bounding box center [949, 395] width 1136 height 777
